Goal: Information Seeking & Learning: Learn about a topic

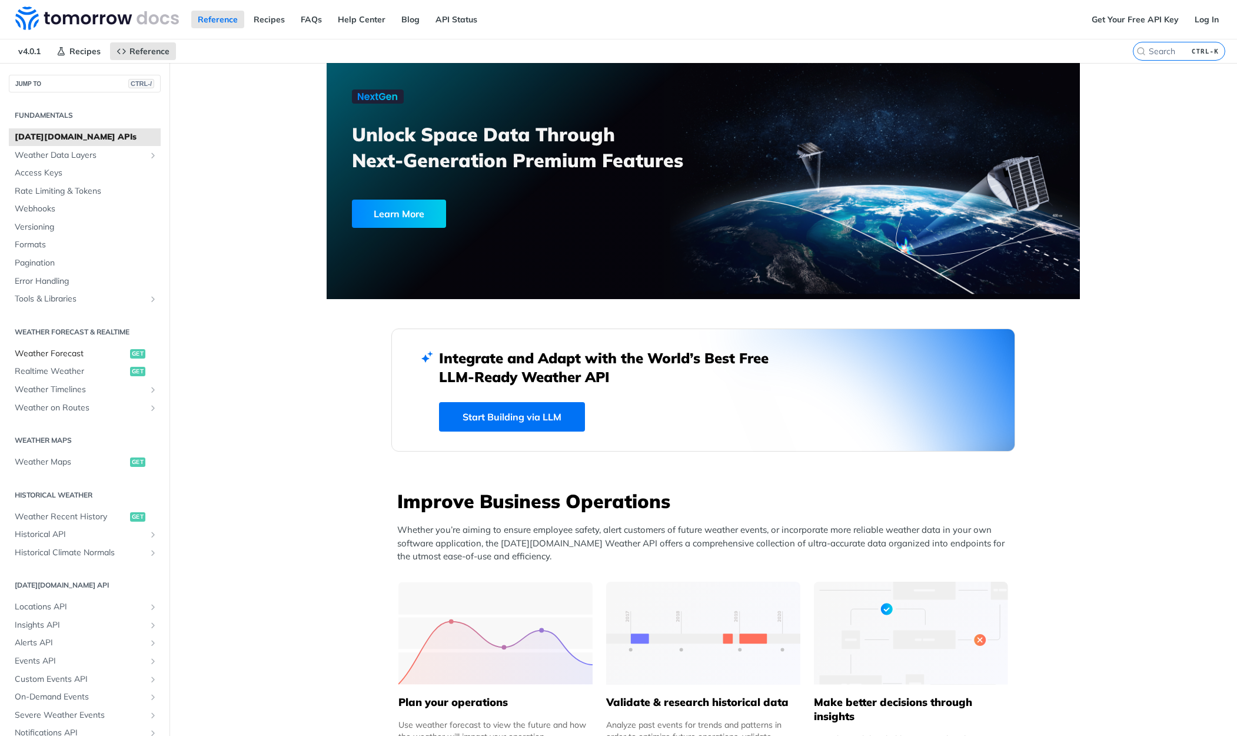
click at [70, 354] on span "Weather Forecast" at bounding box center [71, 354] width 112 height 12
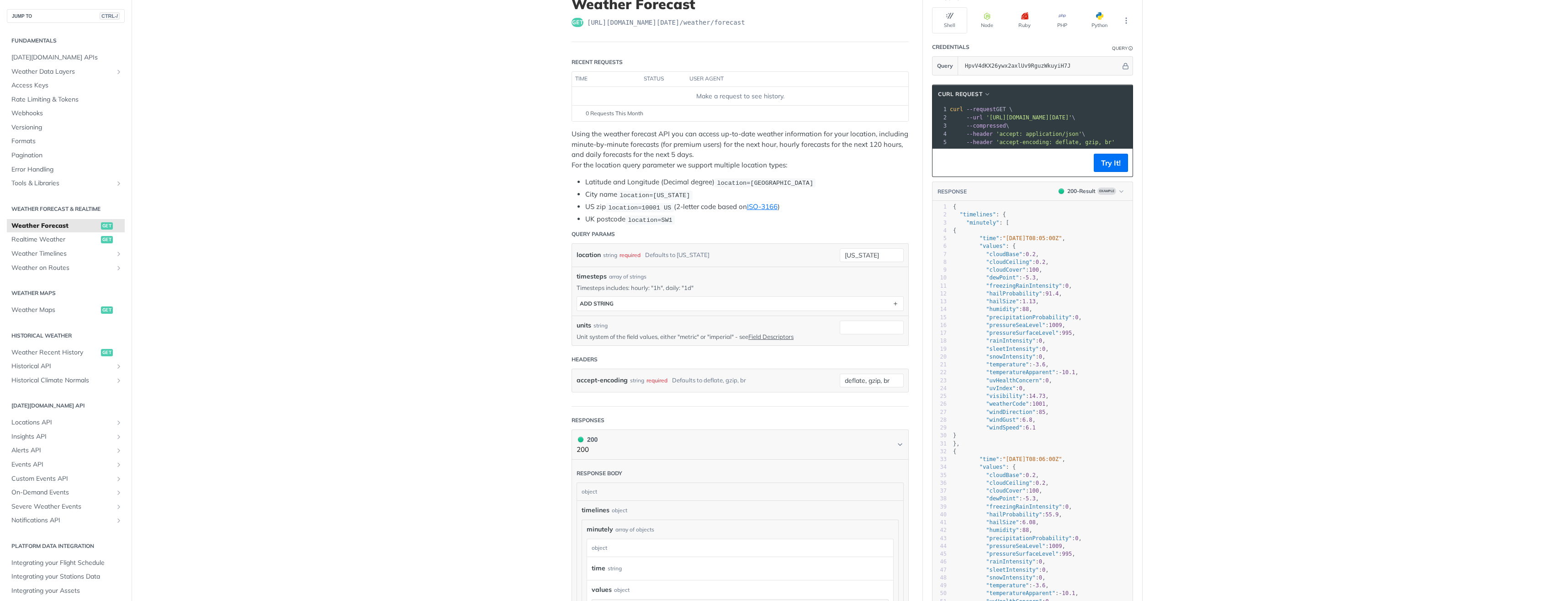
scroll to position [92, 0]
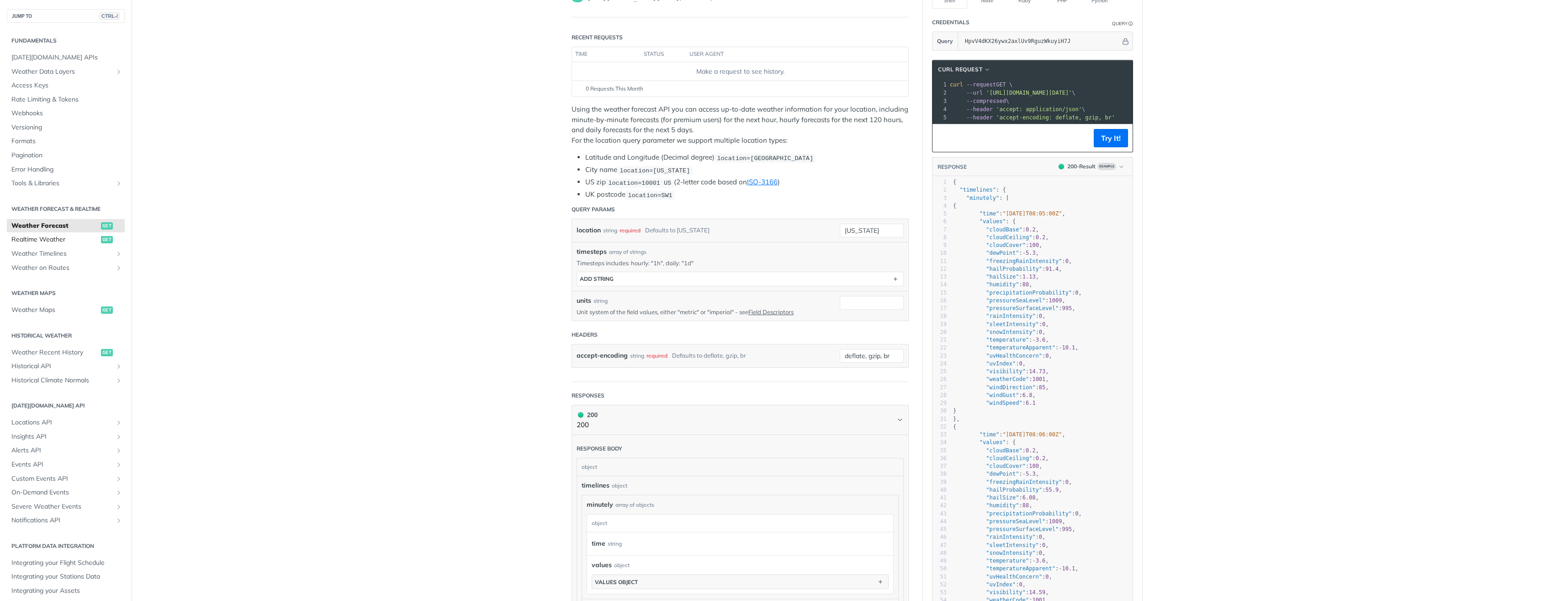
click at [53, 238] on span "Realtime Weather" at bounding box center [55, 240] width 87 height 9
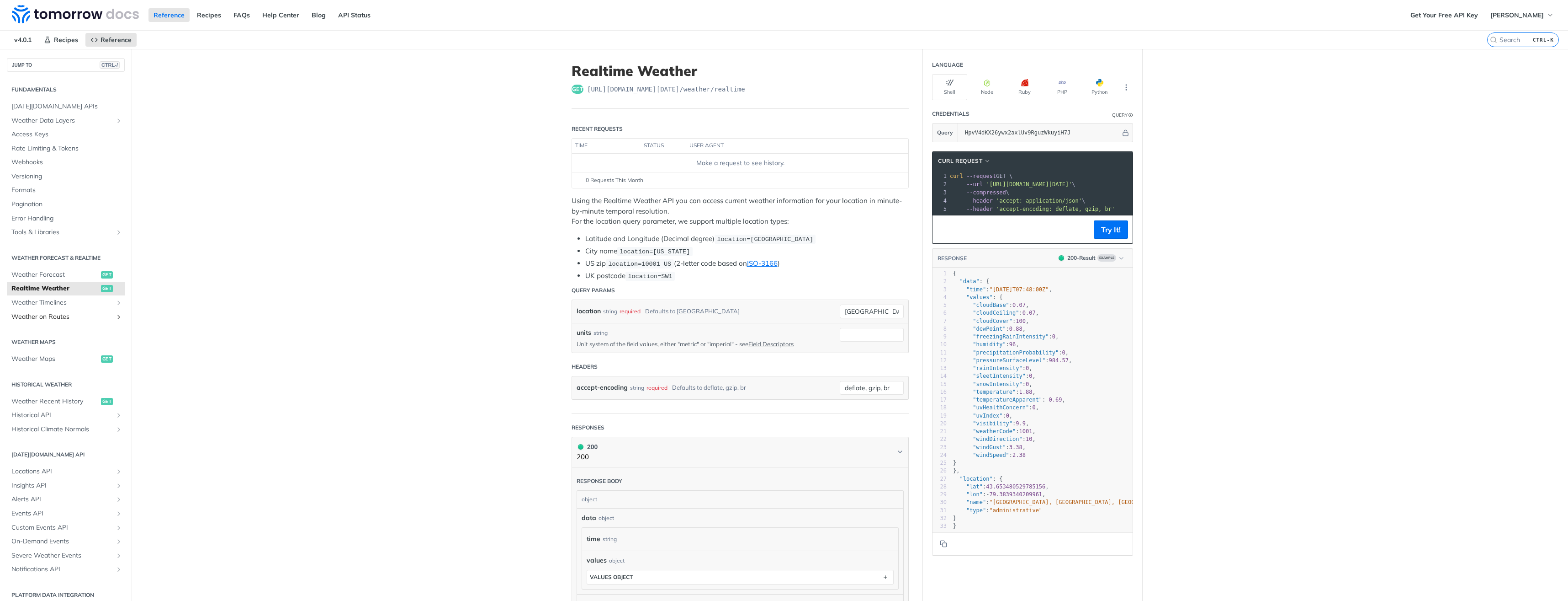
click at [42, 318] on span "Weather on Routes" at bounding box center [62, 317] width 102 height 9
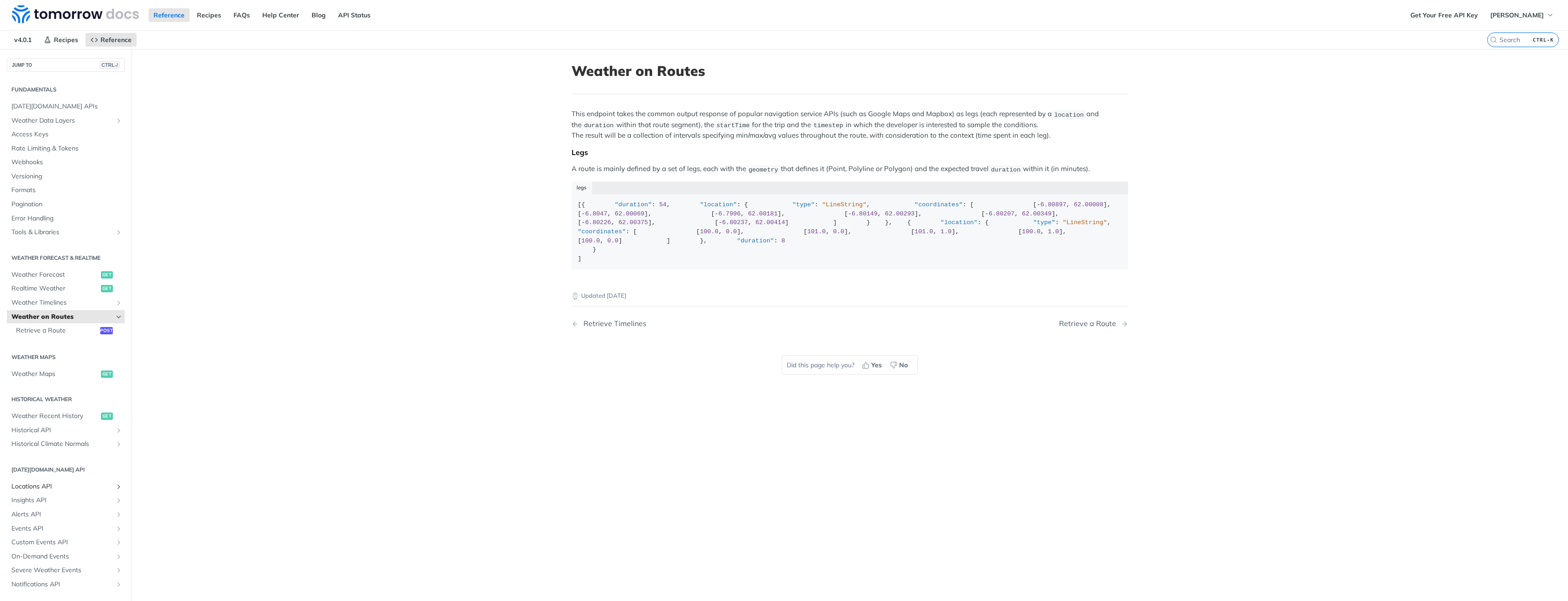
click at [37, 488] on span "Locations API" at bounding box center [62, 486] width 102 height 9
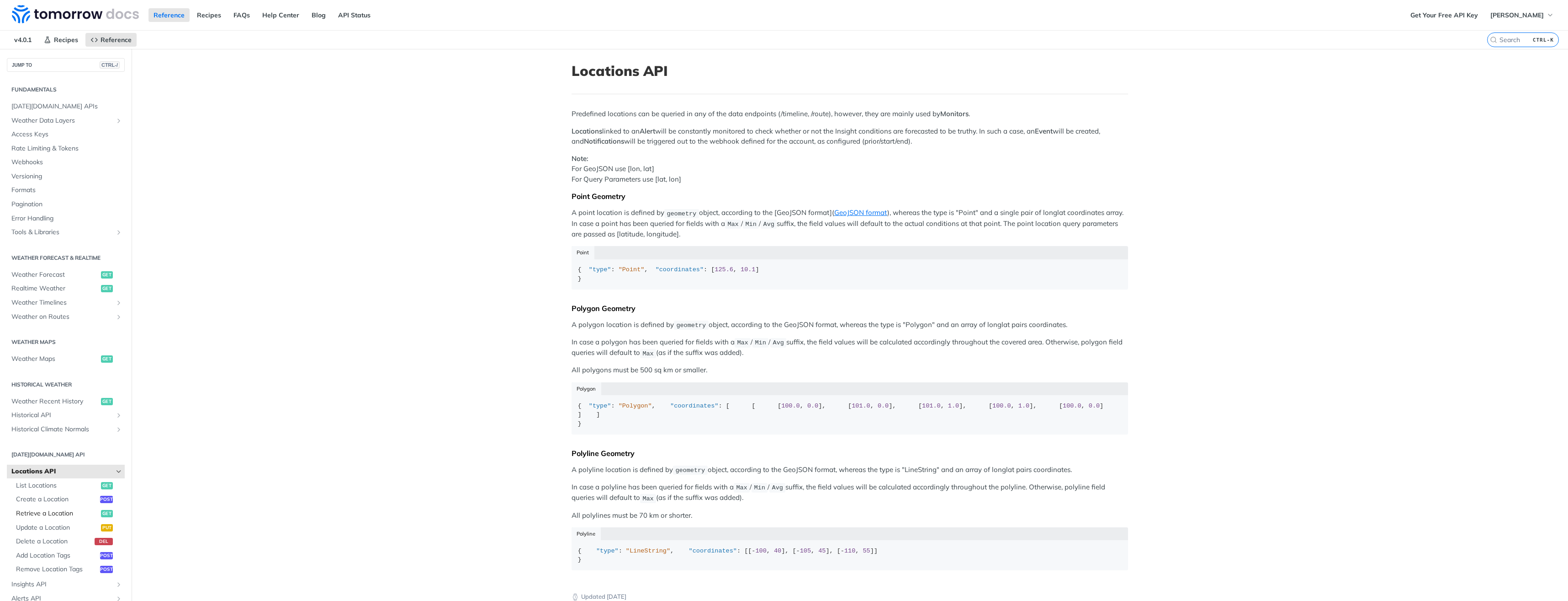
click at [55, 513] on span "Retrieve a Location" at bounding box center [57, 513] width 83 height 9
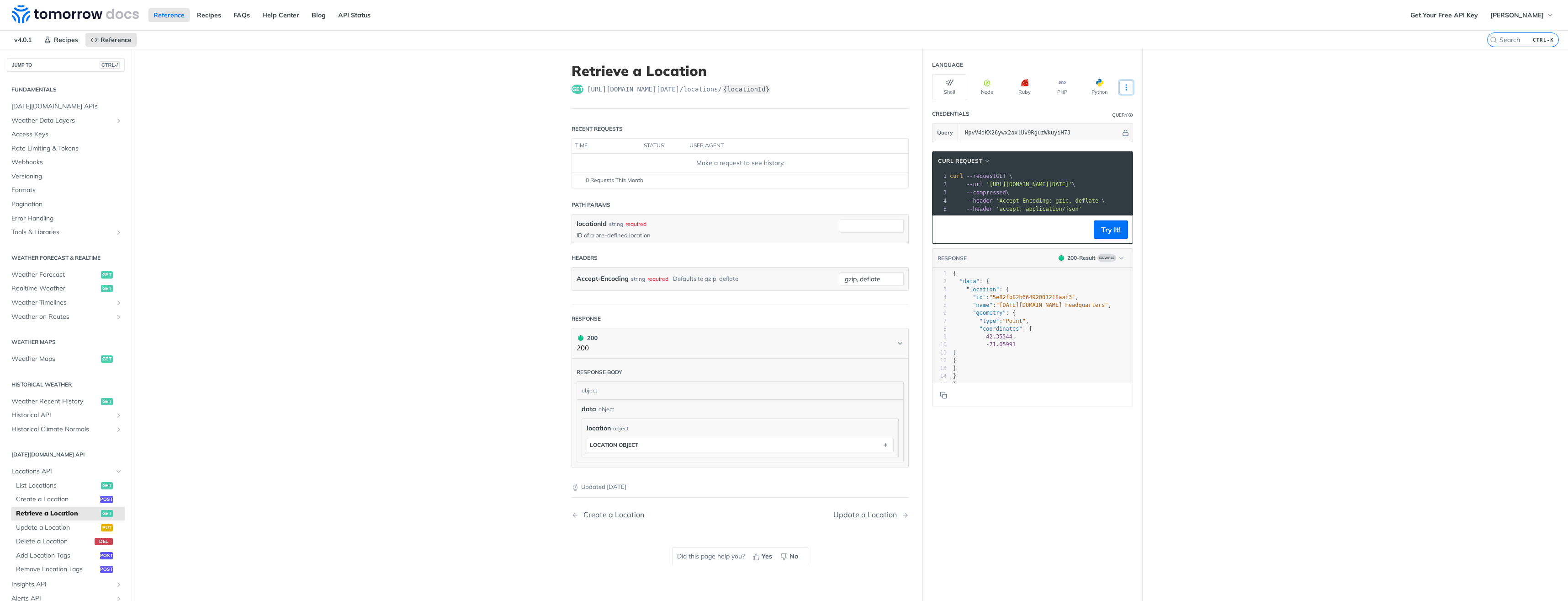
click at [1122, 91] on icon "More ellipsis" at bounding box center [1126, 87] width 9 height 9
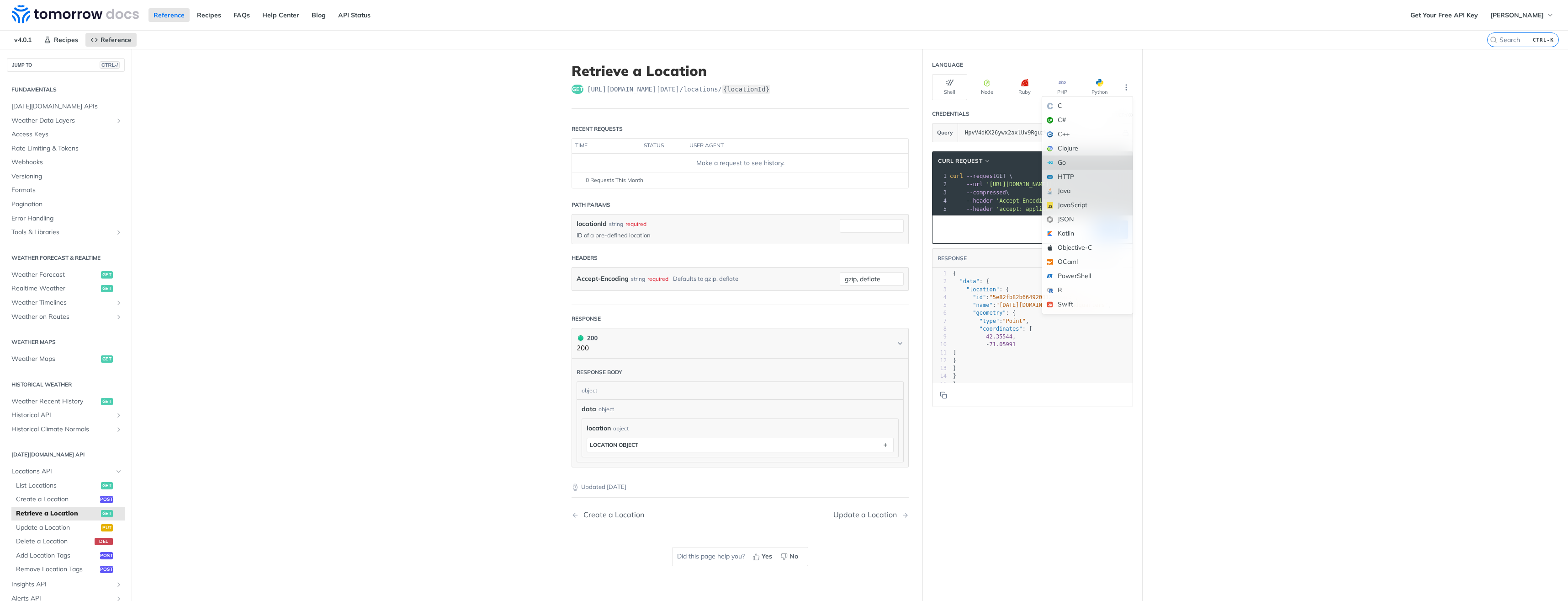
click at [1085, 163] on div "Go" at bounding box center [1088, 162] width 91 height 14
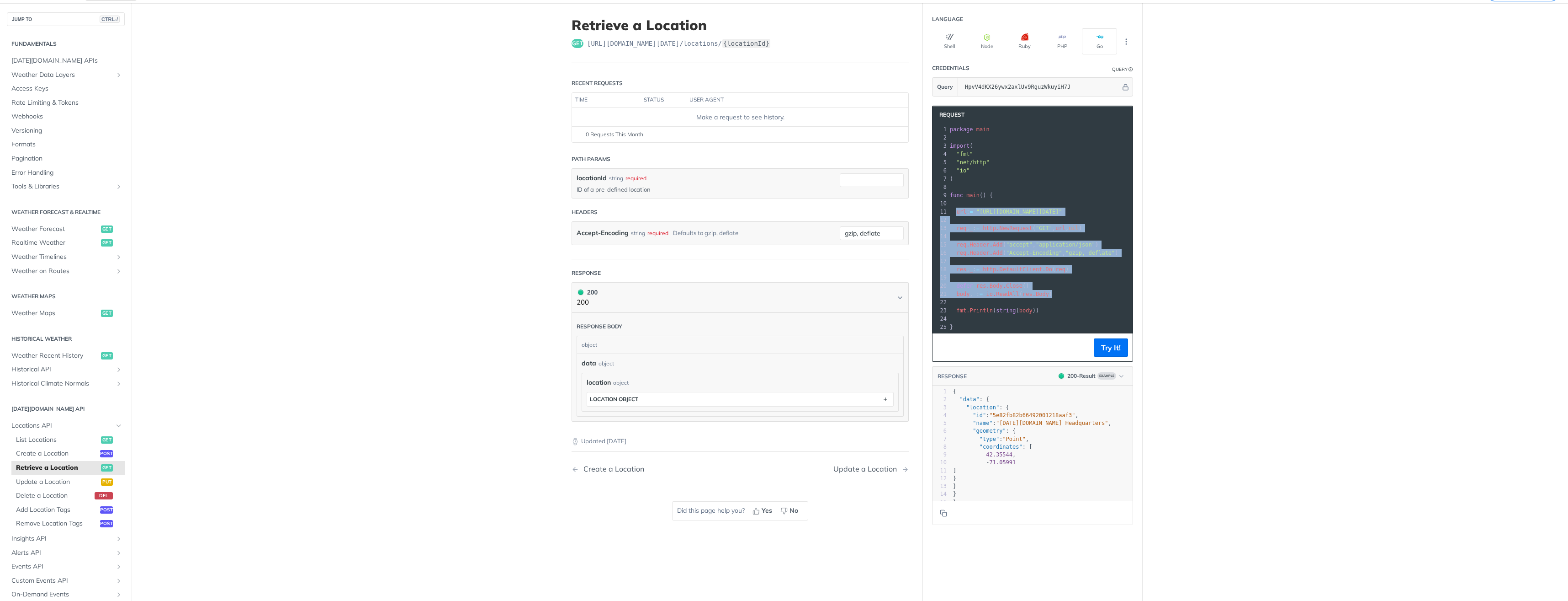
drag, startPoint x: 953, startPoint y: 212, endPoint x: 1056, endPoint y: 295, distance: 132.3
click at [1056, 295] on div "1 package main 2 ​ 3 import ( 4 "fmt" 5 "net/http" 6 "io" 7 ) 8 ​ 9 func main (…" at bounding box center [1098, 228] width 299 height 206
copy div "url : = "https://api.tomorrow.io/v4/locations/locationId?apikey=HpvV4dKX26ywx2a…"
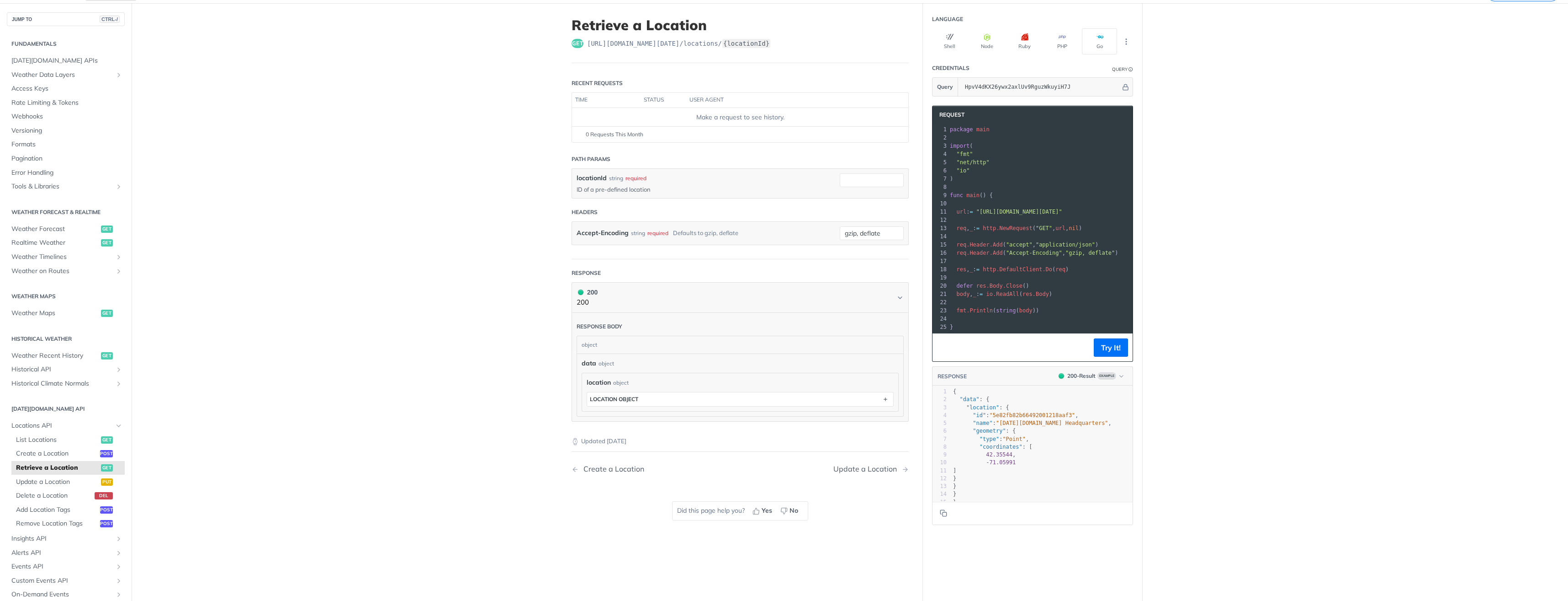
click at [1199, 321] on main "JUMP TO CTRL-/ Fundamentals Tomorrow.io APIs Weather Data Layers Core Probabili…" at bounding box center [784, 304] width 1568 height 601
click at [994, 450] on span ""coordinates"" at bounding box center [1001, 446] width 43 height 6
type textarea "coordinates"
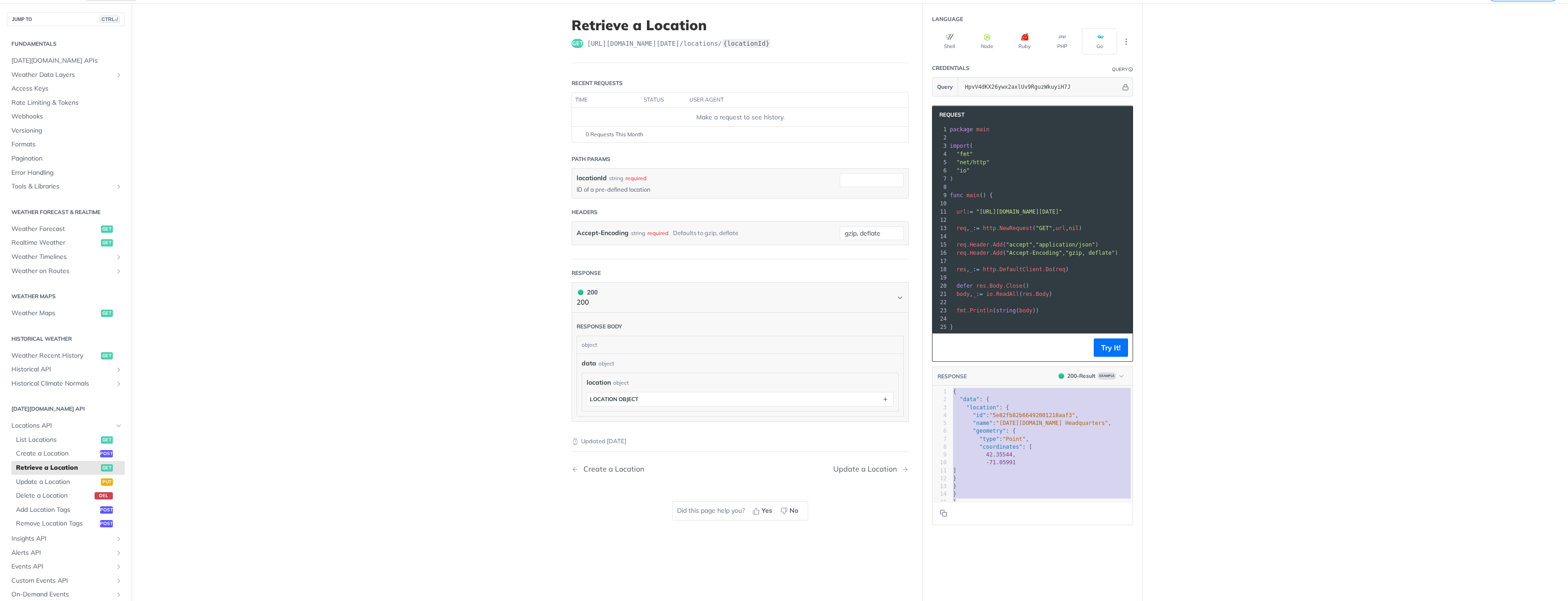
drag, startPoint x: 976, startPoint y: 511, endPoint x: 914, endPoint y: 395, distance: 131.5
click at [914, 395] on div "Retrieve a Location get https://api.tomorrow.io/v4 /locations/ {locationId} Rec…" at bounding box center [850, 304] width 585 height 601
click at [1191, 382] on main "JUMP TO CTRL-/ Fundamentals Tomorrow.io APIs Weather Data Layers Core Probabili…" at bounding box center [784, 304] width 1568 height 601
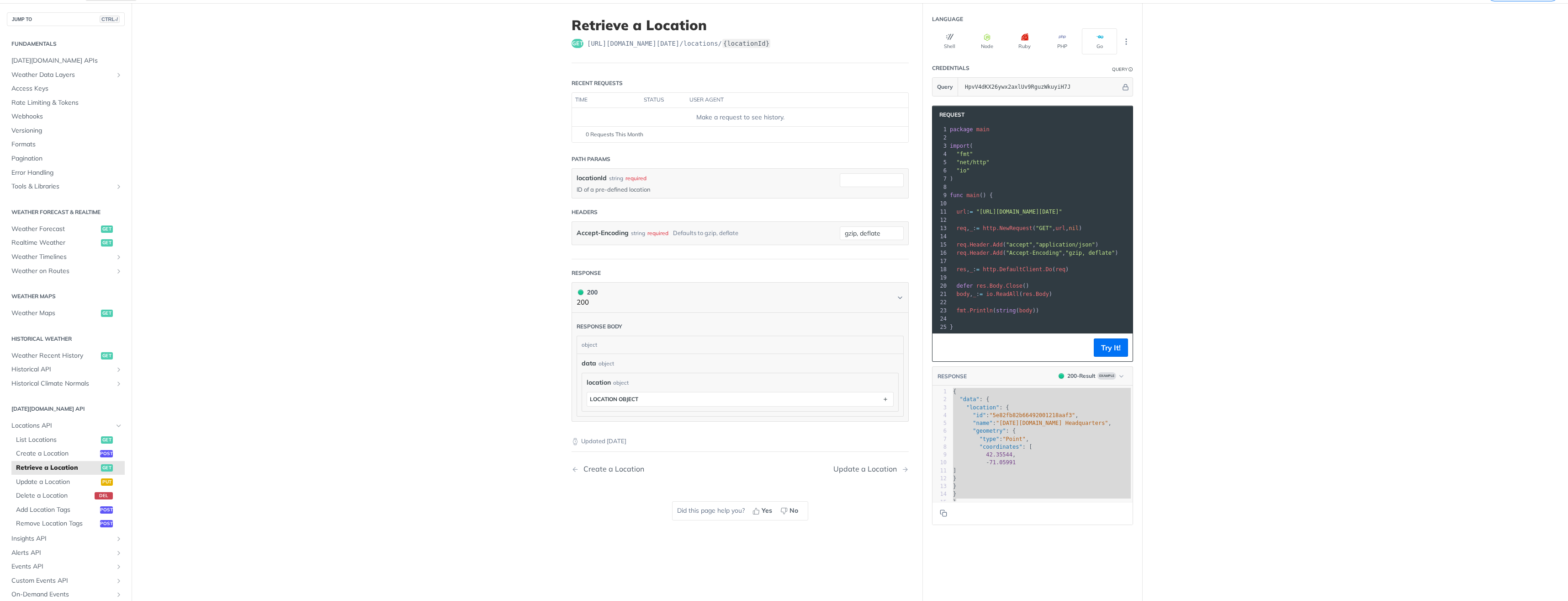
click at [433, 464] on main "JUMP TO CTRL-/ Fundamentals Tomorrow.io APIs Weather Data Layers Core Probabili…" at bounding box center [784, 304] width 1568 height 601
type textarea "{ "data": { "location": { "id": "5e82fb82b66492001218aaf3", "name": "Tomorrow.i…"
click at [50, 229] on span "Weather Forecast" at bounding box center [55, 229] width 87 height 9
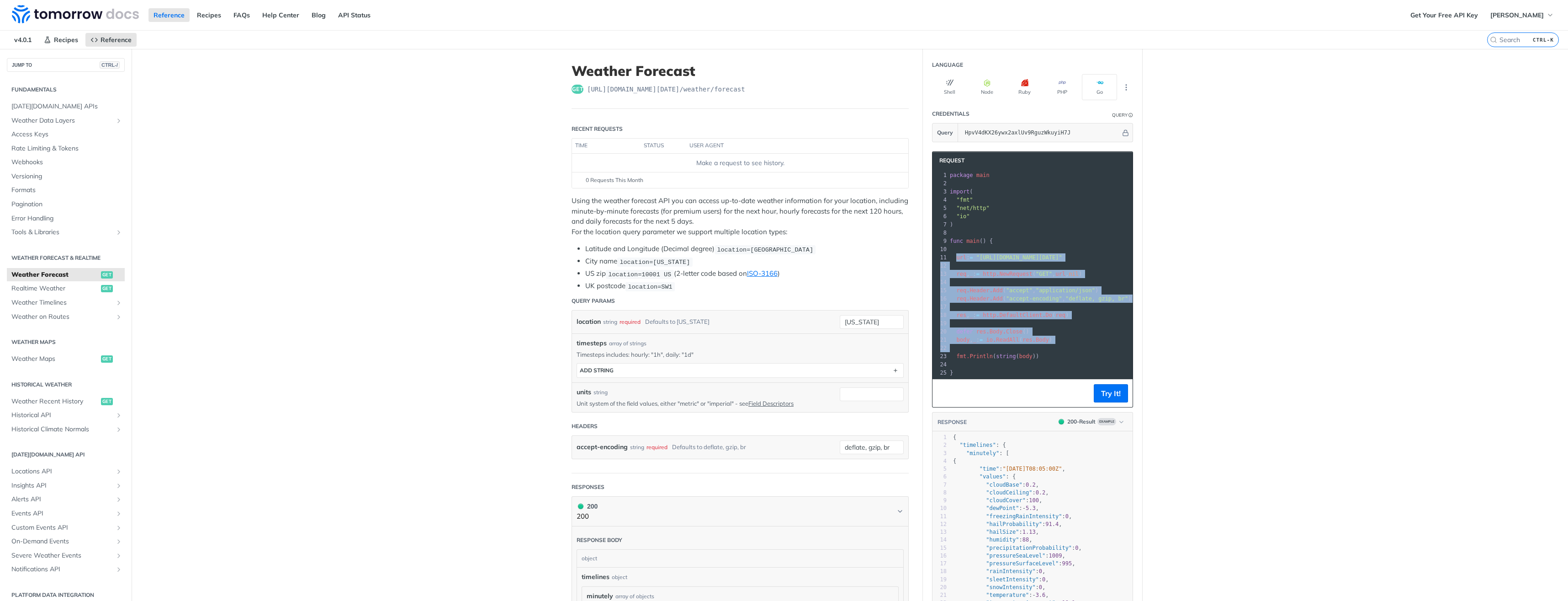
drag, startPoint x: 952, startPoint y: 258, endPoint x: 1081, endPoint y: 346, distance: 156.2
click at [1081, 346] on div "1 package main 2 ​ 3 import ( 4 "fmt" 5 "net/http" 6 "io" 7 ) 8 ​ 9 func main (…" at bounding box center [1122, 273] width 347 height 206
copy div "url : = "https://api.tomorrow.io/v4/weather/forecast?location=new%20york&apikey…"
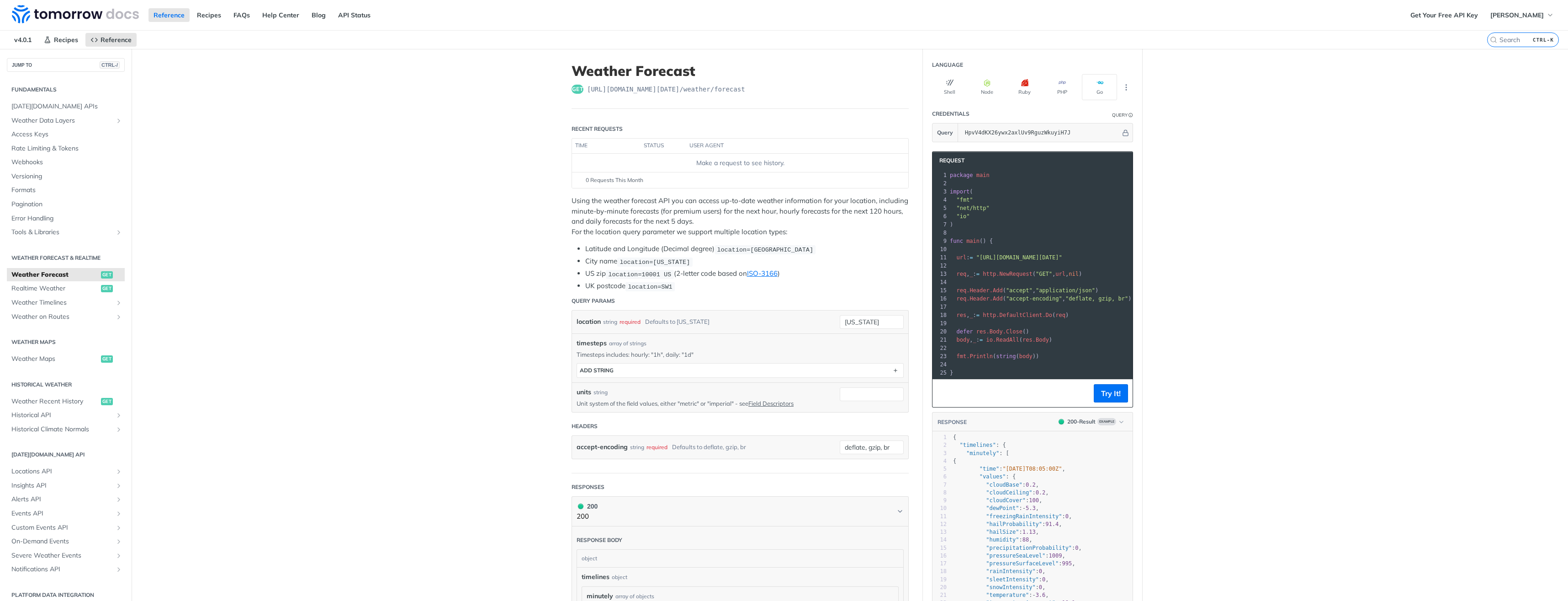
click at [42, 290] on span "Realtime Weather" at bounding box center [55, 289] width 87 height 9
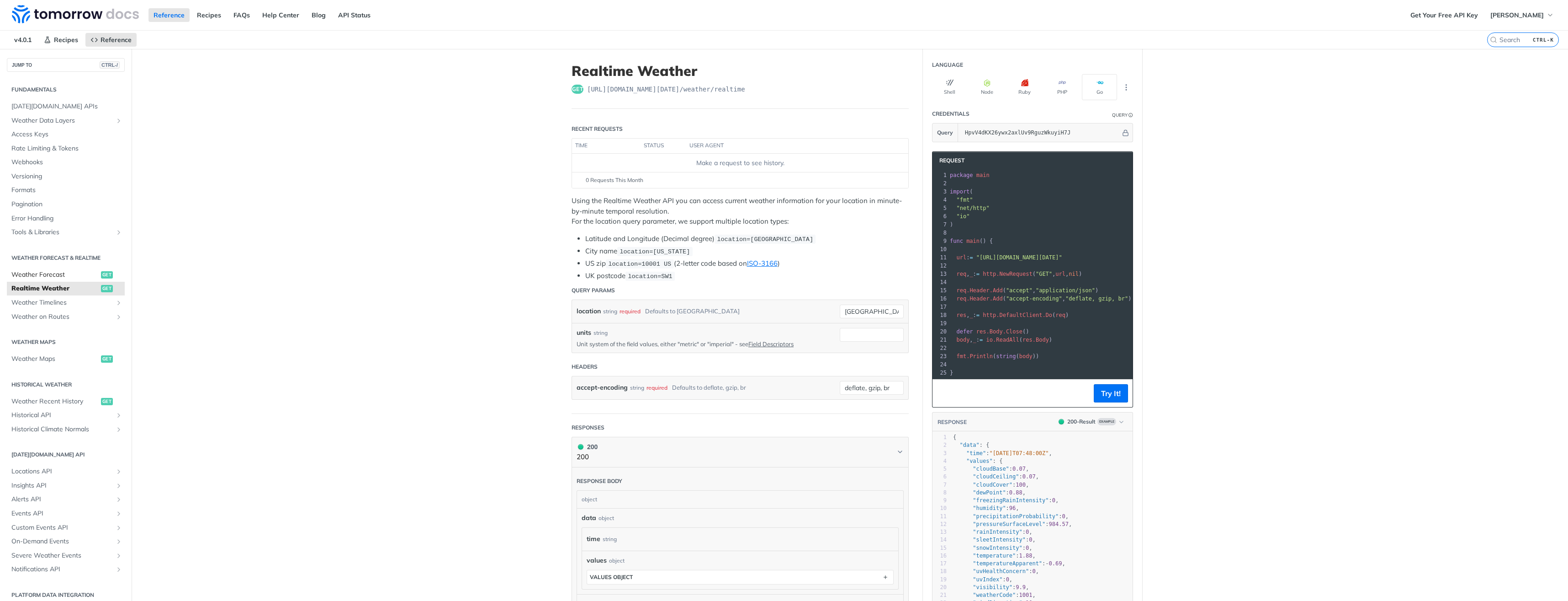
click at [46, 273] on span "Weather Forecast" at bounding box center [55, 275] width 87 height 9
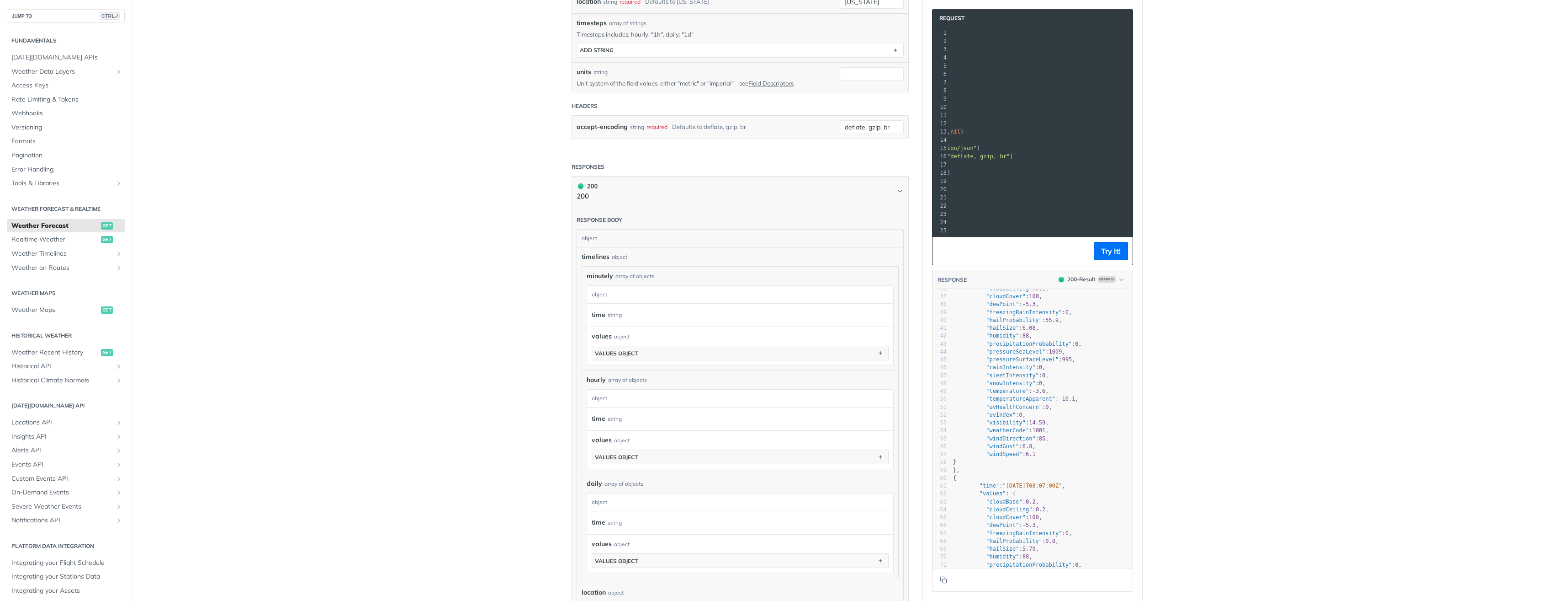
scroll to position [367, 0]
click at [328, 249] on main "JUMP TO CTRL-/ Fundamentals Tomorrow.io APIs Weather Data Layers Core Probabili…" at bounding box center [784, 297] width 1568 height 1137
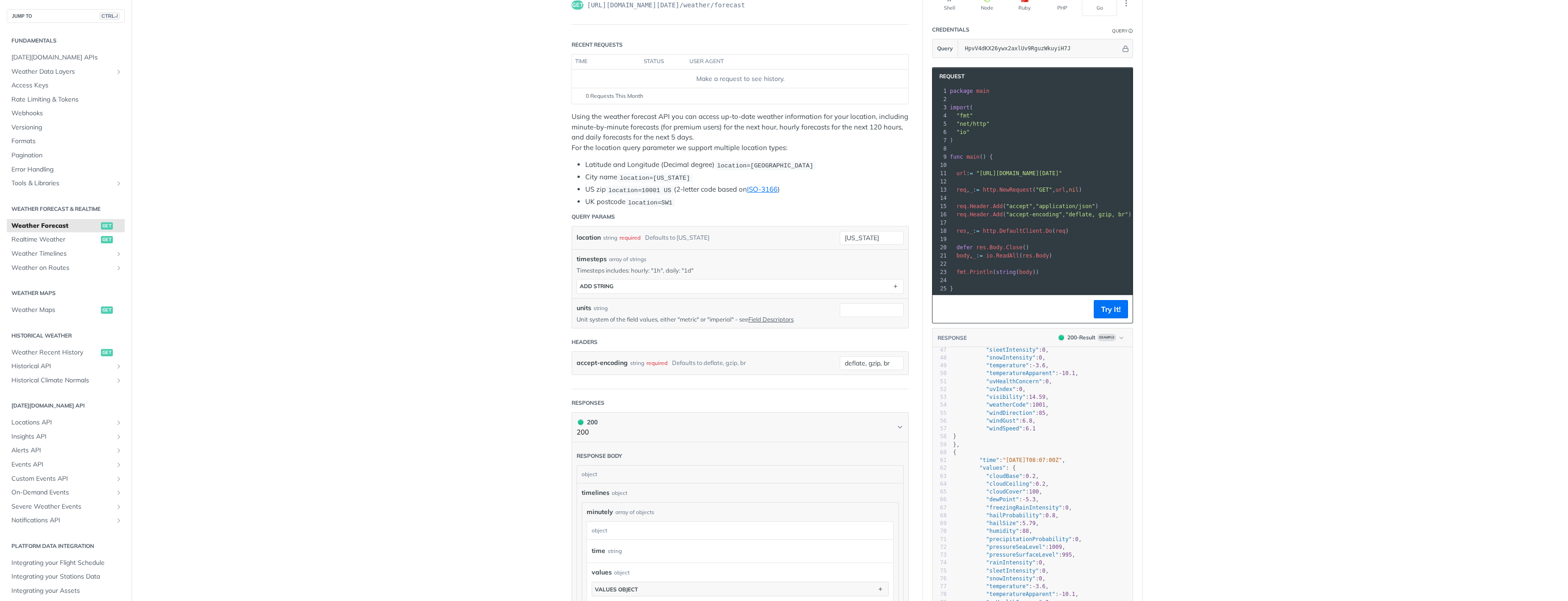
scroll to position [0, 0]
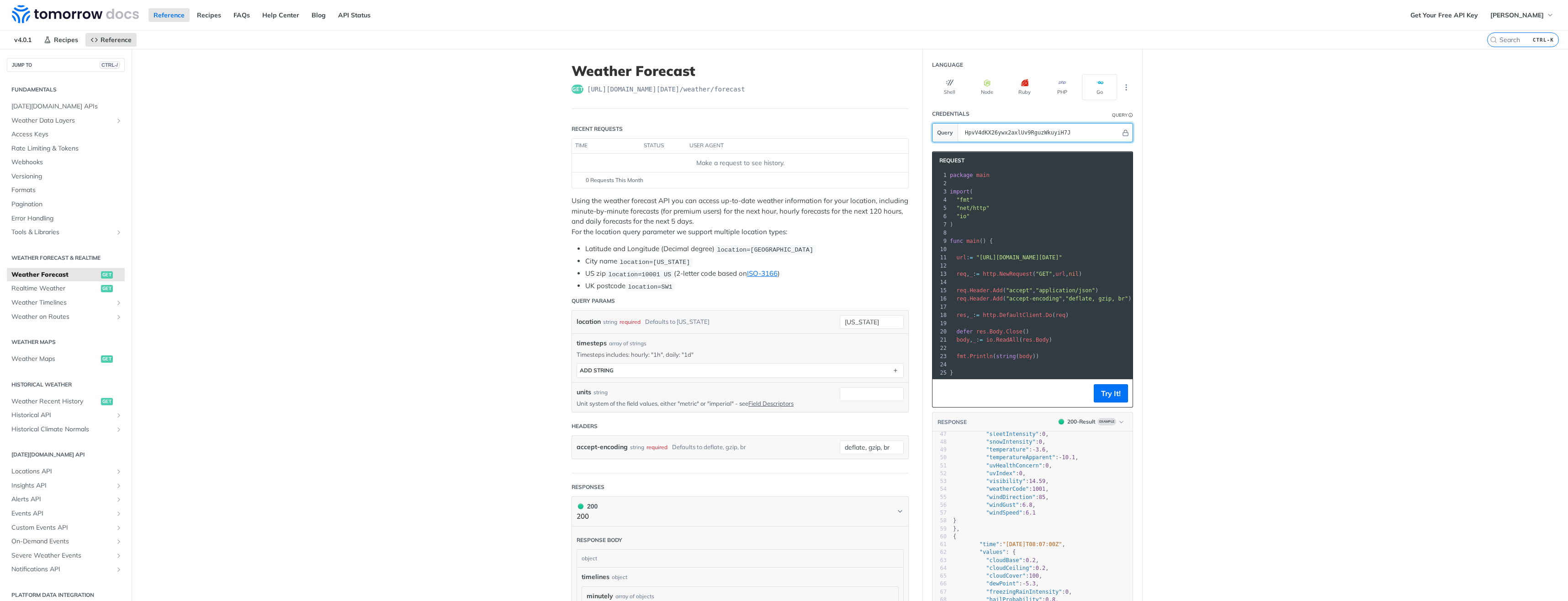
click at [1015, 134] on input "HpvV4dKX26ywx2axlUv9RguzWkuyiH7J" at bounding box center [1040, 133] width 161 height 19
drag, startPoint x: 954, startPoint y: 259, endPoint x: 1110, endPoint y: 258, distance: 156.0
click at [1063, 258] on span "url : = "https://api.tomorrow.io/v4/weather/forecast?location=new%20york&apikey…" at bounding box center [1006, 257] width 113 height 6
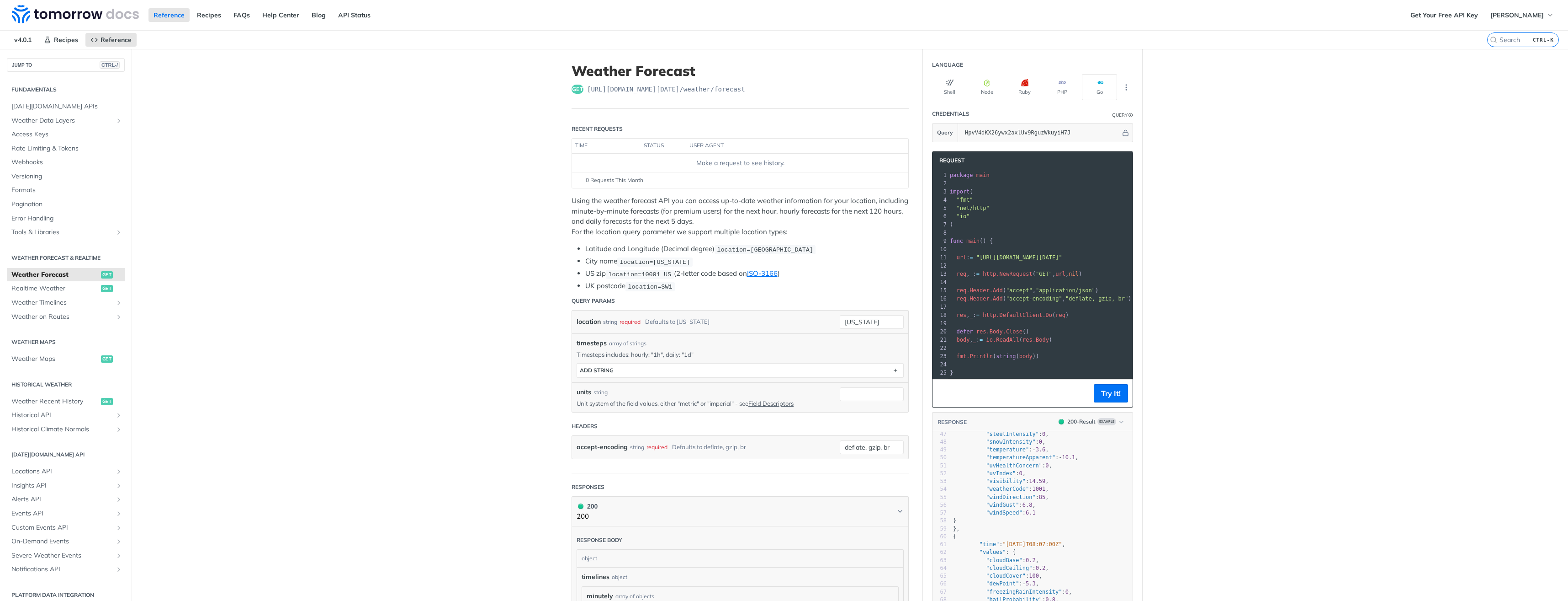
click at [962, 259] on span "url" at bounding box center [961, 257] width 10 height 6
click at [956, 257] on span "url" at bounding box center [961, 257] width 10 height 6
drag, startPoint x: 954, startPoint y: 257, endPoint x: 1077, endPoint y: 258, distance: 123.0
click at [1003, 258] on span "url : = "https://api.tomorrow.io/v4/weather/forecast?location=new%20york&apikey…" at bounding box center [946, 257] width 113 height 6
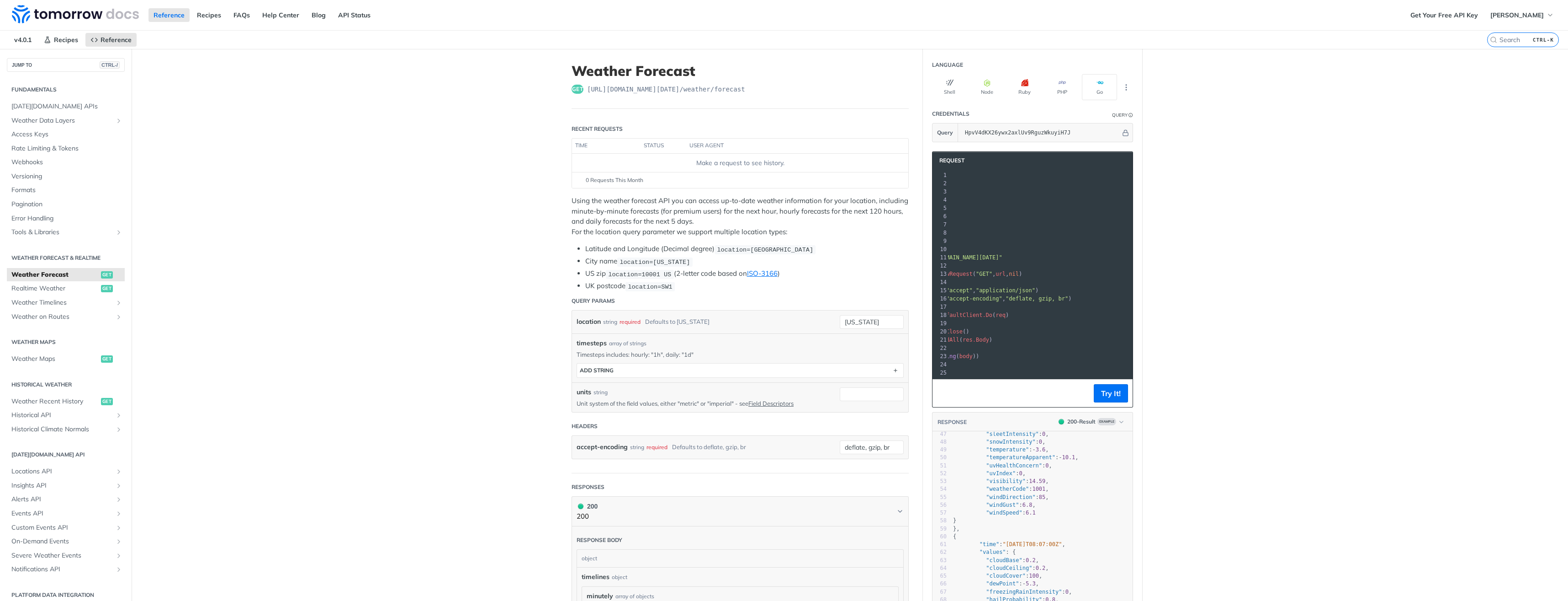
copy span "url : = "https://api.tomorrow.io/v4/weather/forecast?location="
drag, startPoint x: 1117, startPoint y: 300, endPoint x: 952, endPoint y: 301, distance: 165.0
click at [952, 301] on pre "req . Header . Add ( "accept-encoding" , "deflate, gzip, br" )" at bounding box center [1121, 298] width 347 height 9
copy span "req . Header . Add ( "accept-encoding" , "deflate, gzip, br" )"
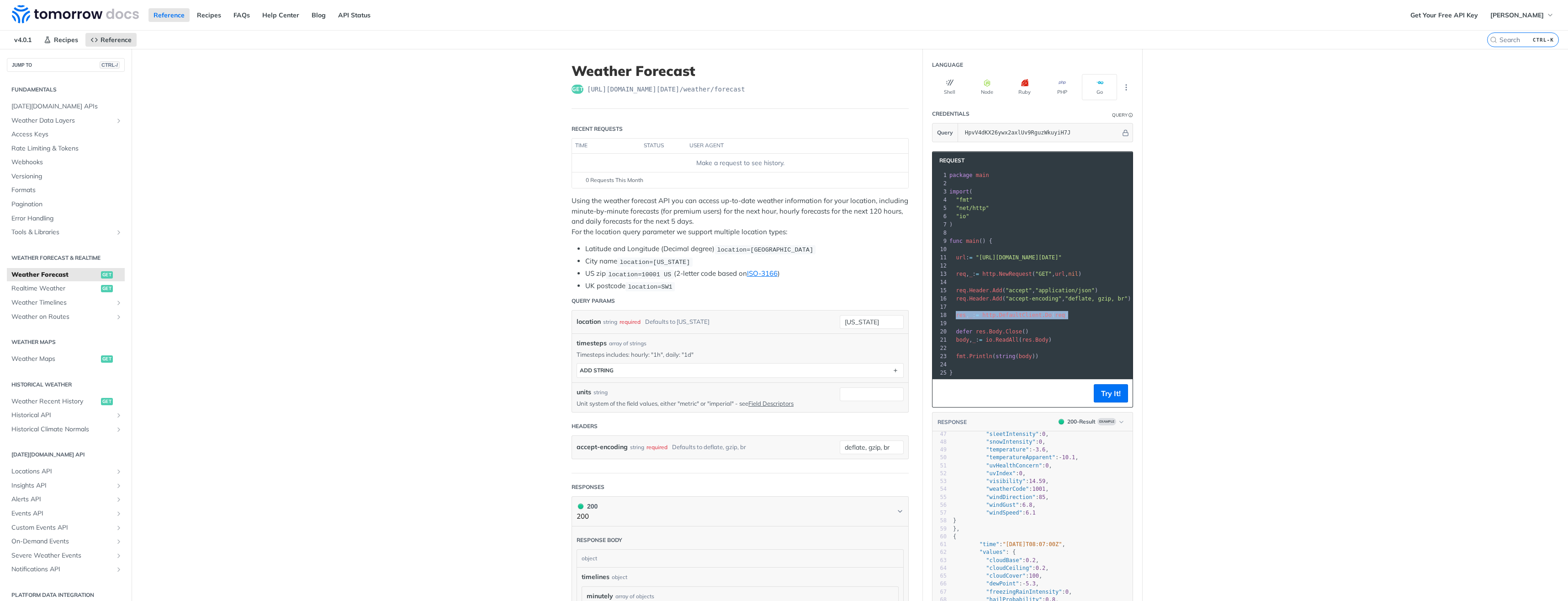
drag, startPoint x: 953, startPoint y: 316, endPoint x: 1086, endPoint y: 318, distance: 133.0
click at [1086, 318] on pre "res , _ : = http . DefaultClient . Do ( req )" at bounding box center [1121, 314] width 347 height 9
copy span "res , _ : = http . DefaultClient . Do ( req )"
drag, startPoint x: 447, startPoint y: 314, endPoint x: 462, endPoint y: 318, distance: 15.5
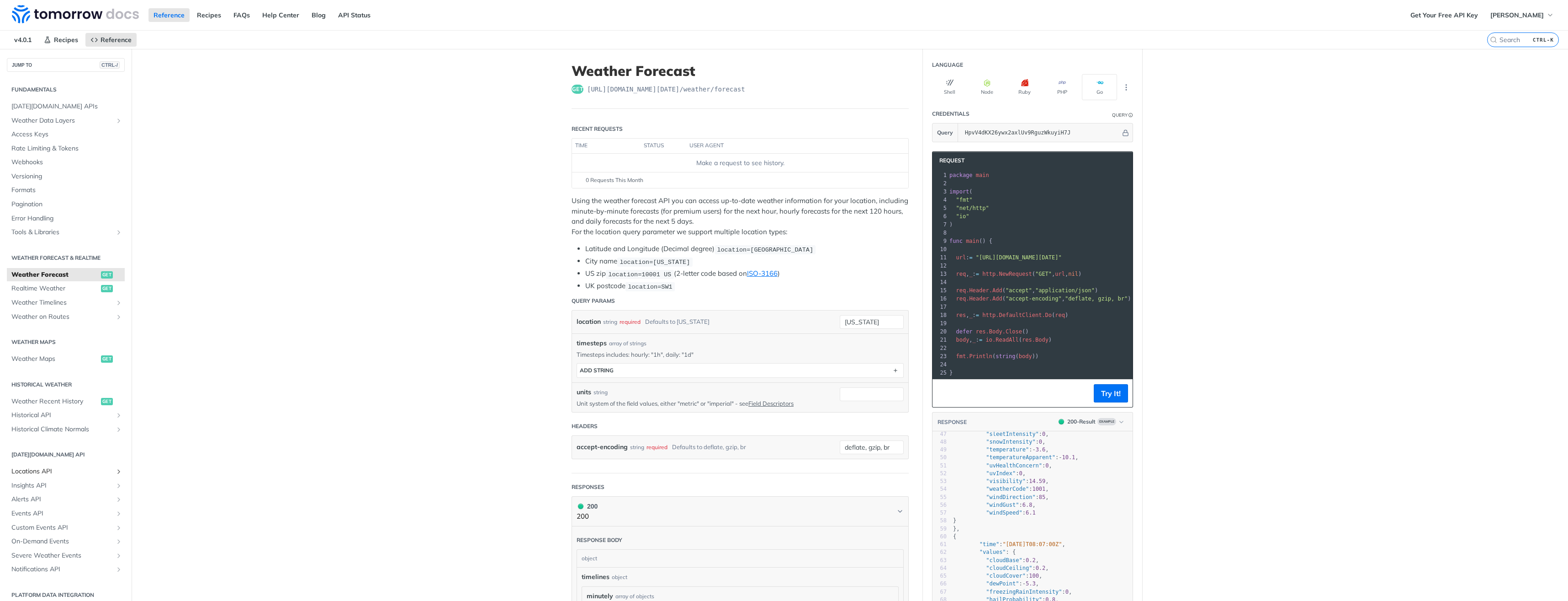
click at [59, 472] on span "Locations API" at bounding box center [62, 471] width 102 height 9
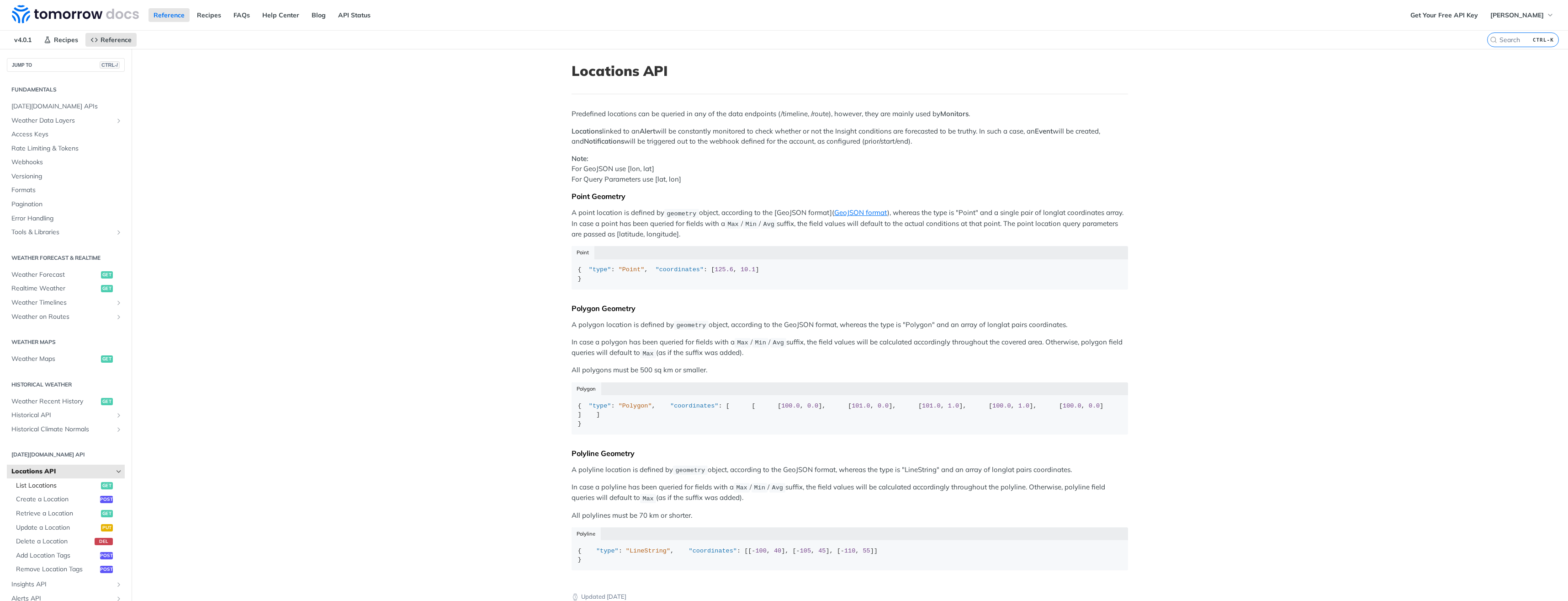
click at [40, 484] on span "List Locations" at bounding box center [57, 485] width 83 height 9
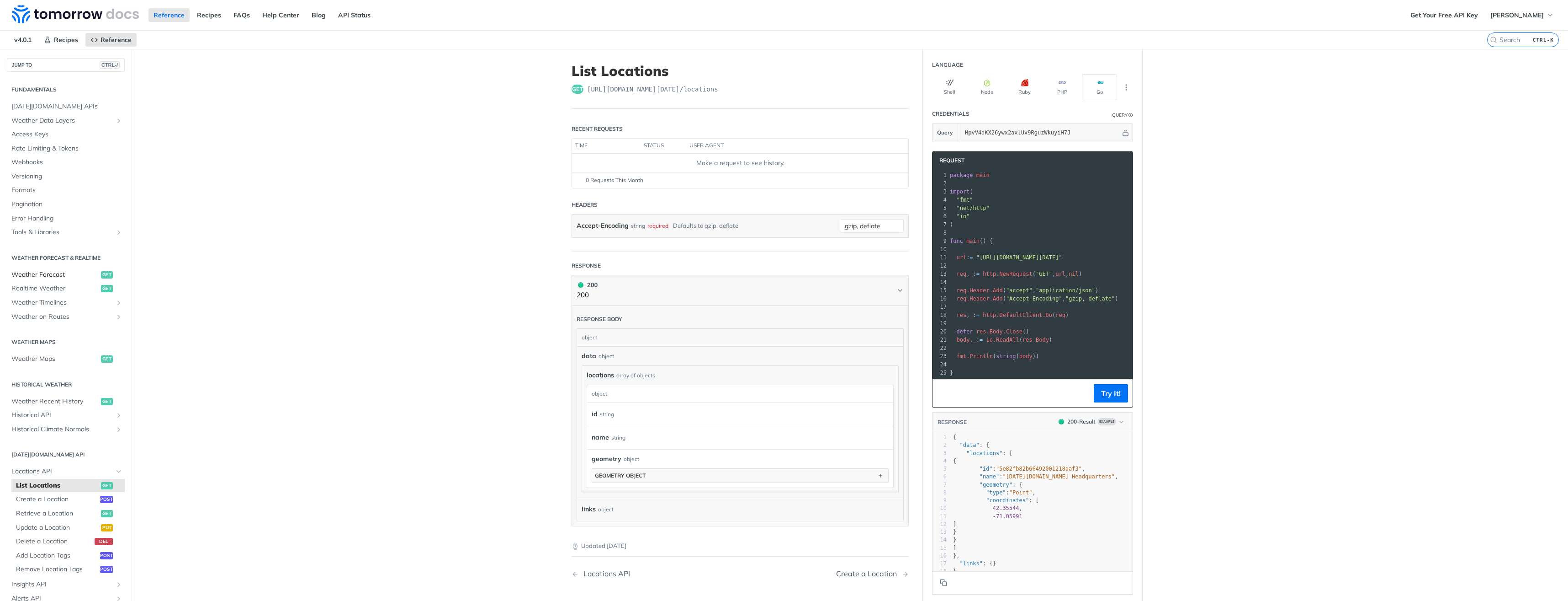
click at [48, 275] on span "Weather Forecast" at bounding box center [55, 275] width 87 height 9
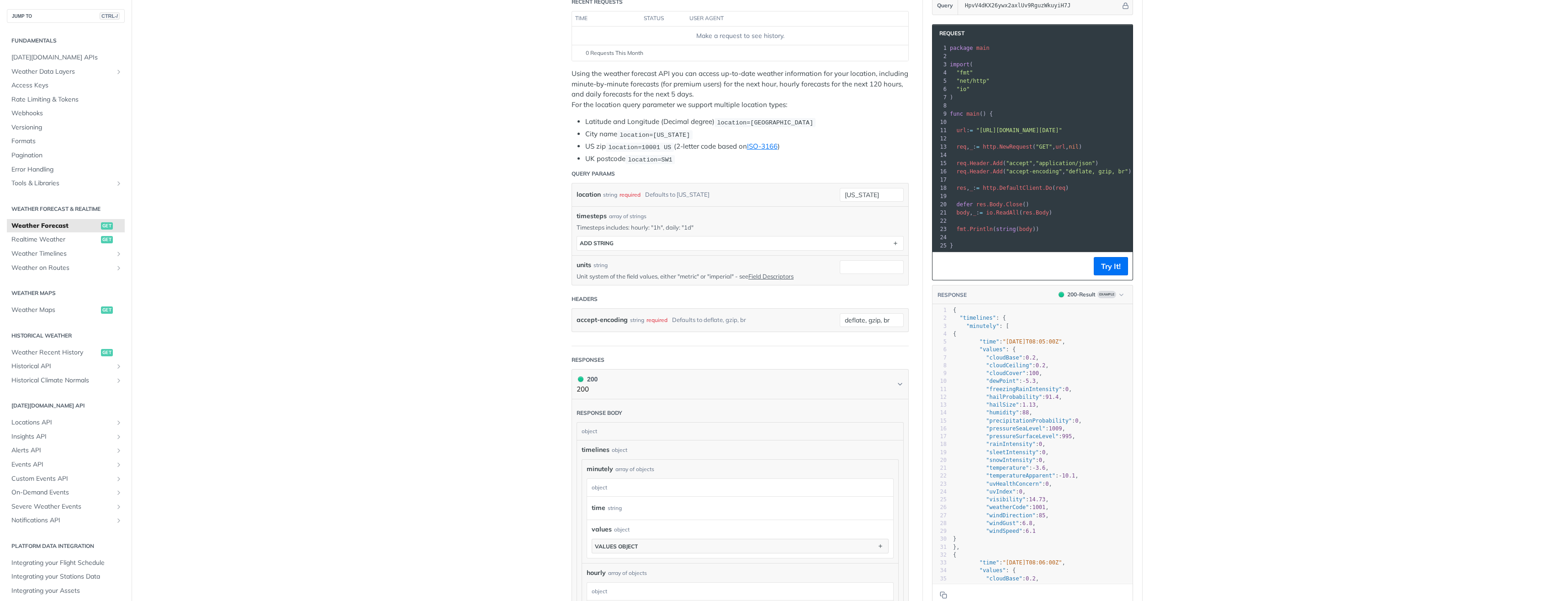
scroll to position [137, 0]
